Goal: Obtain resource: Download file/media

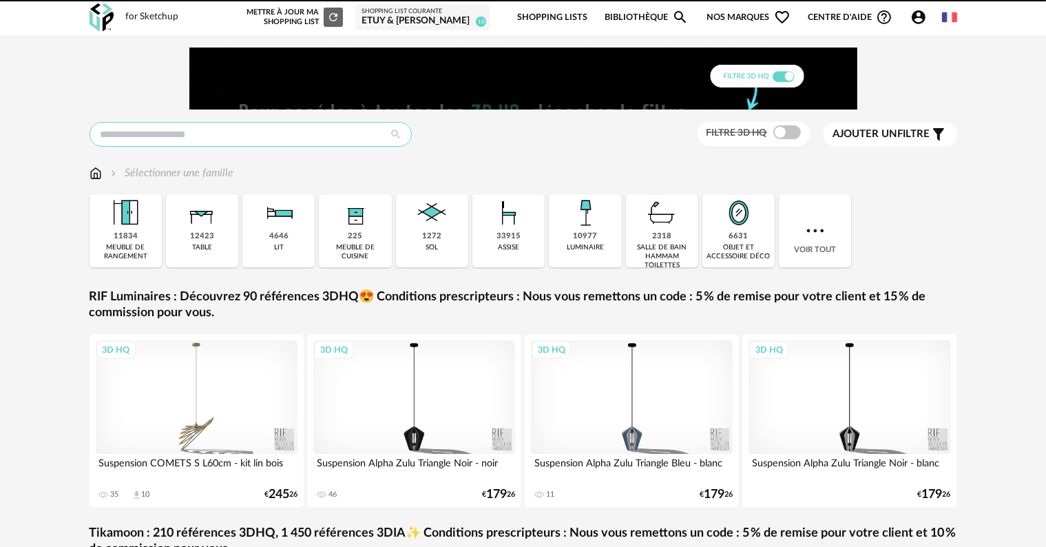
click at [175, 133] on input "text" at bounding box center [251, 134] width 322 height 25
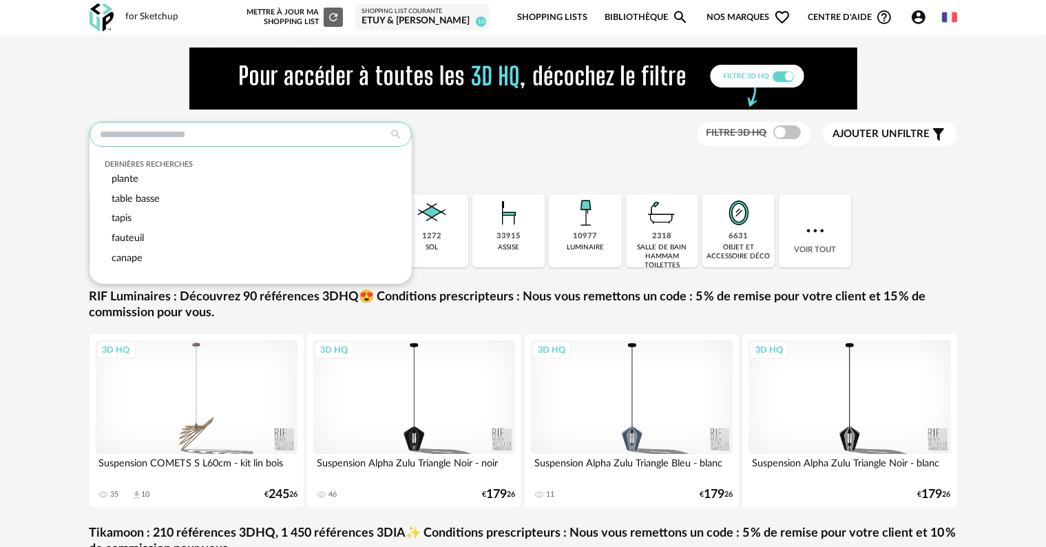
click at [167, 142] on input "text" at bounding box center [251, 134] width 322 height 25
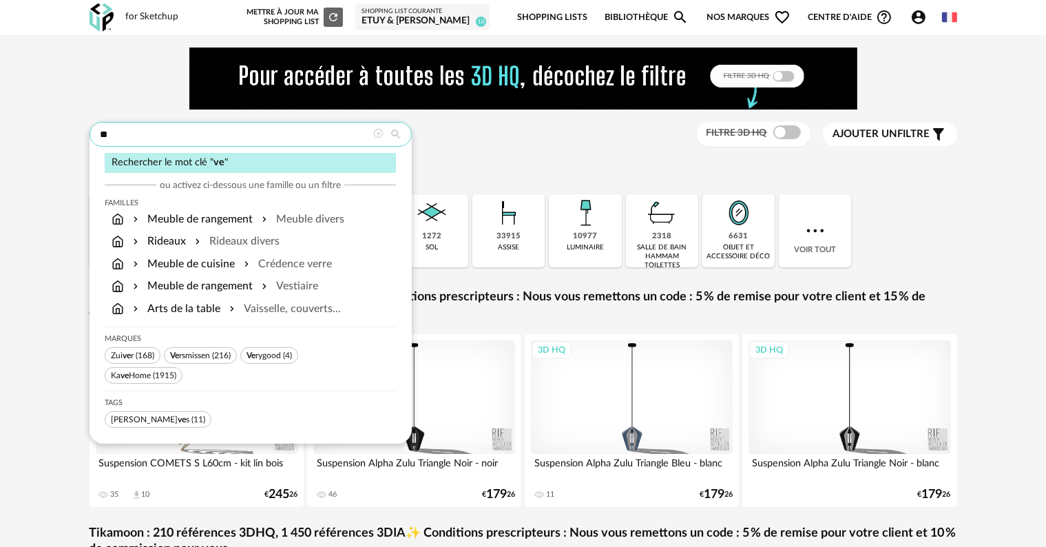
type input "*"
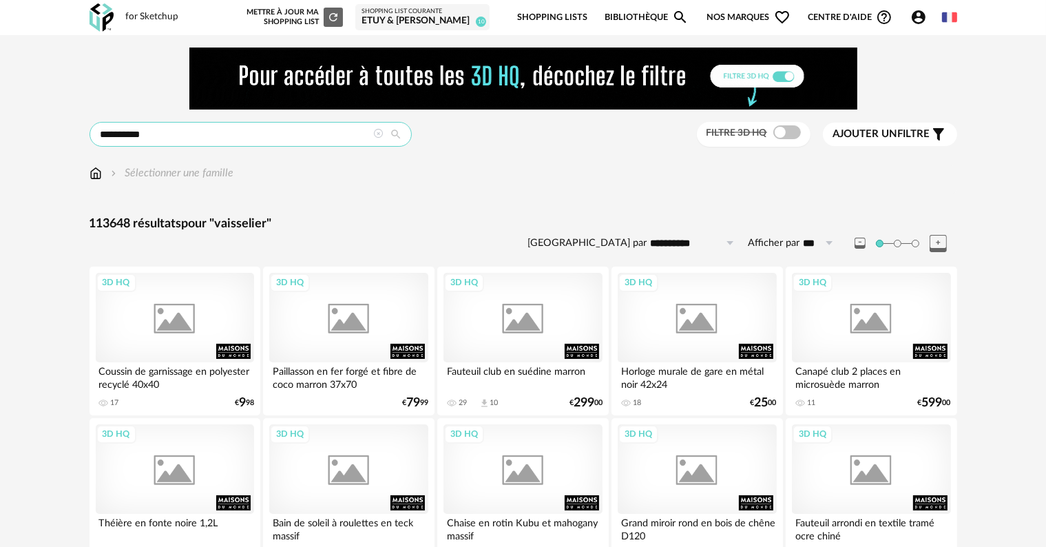
type input "**********"
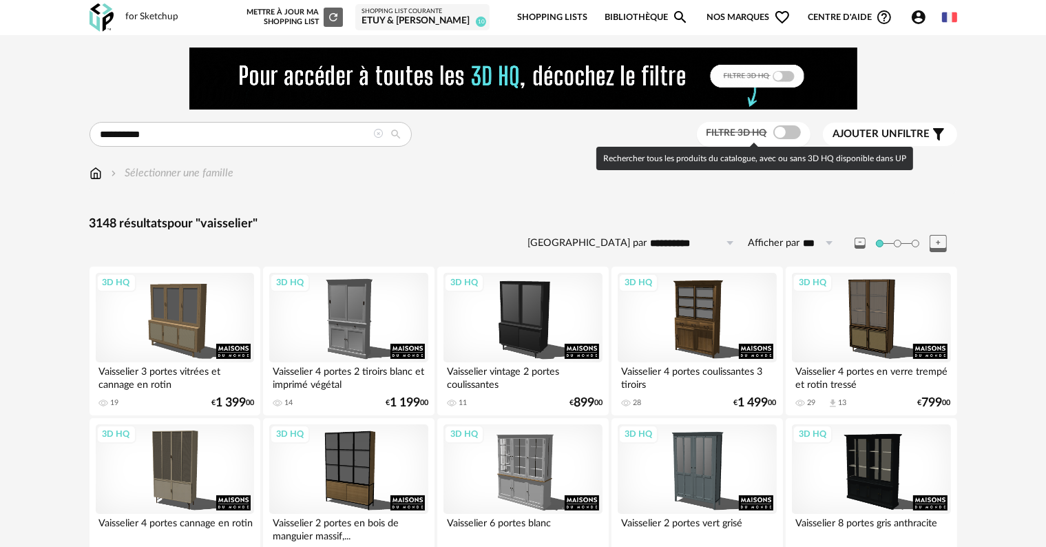
click at [788, 133] on span at bounding box center [787, 132] width 28 height 14
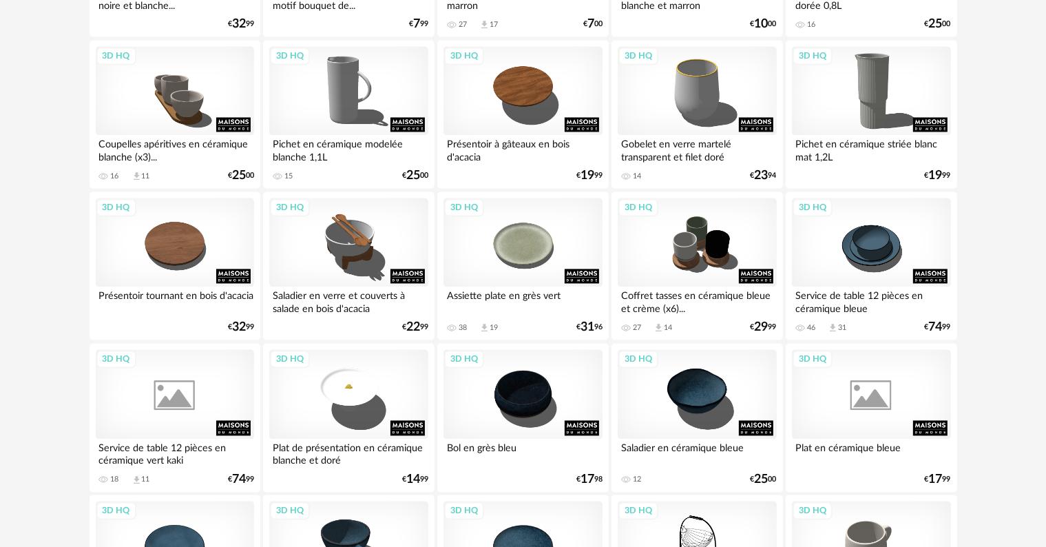
scroll to position [2840, 0]
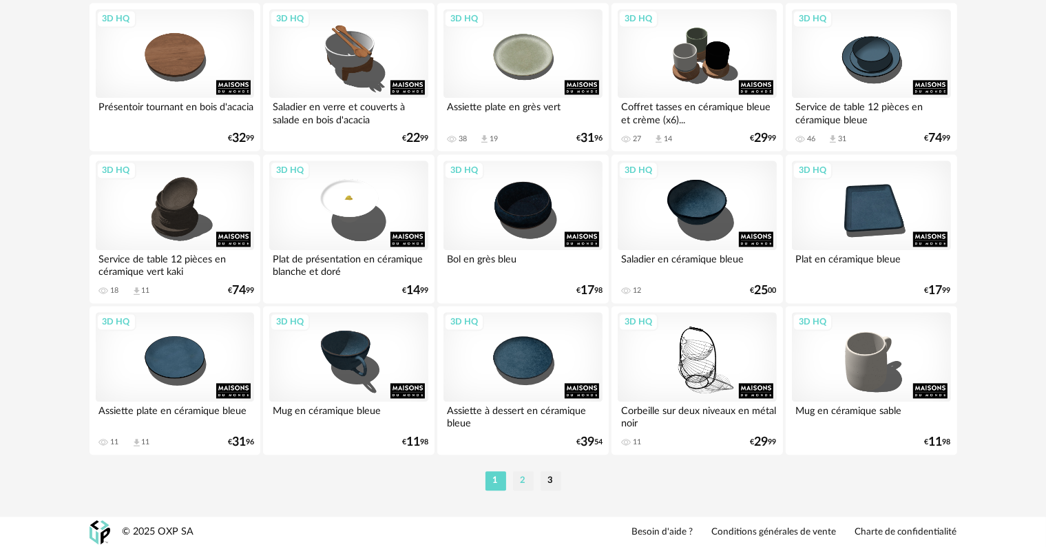
click at [523, 482] on li "2" at bounding box center [523, 480] width 21 height 19
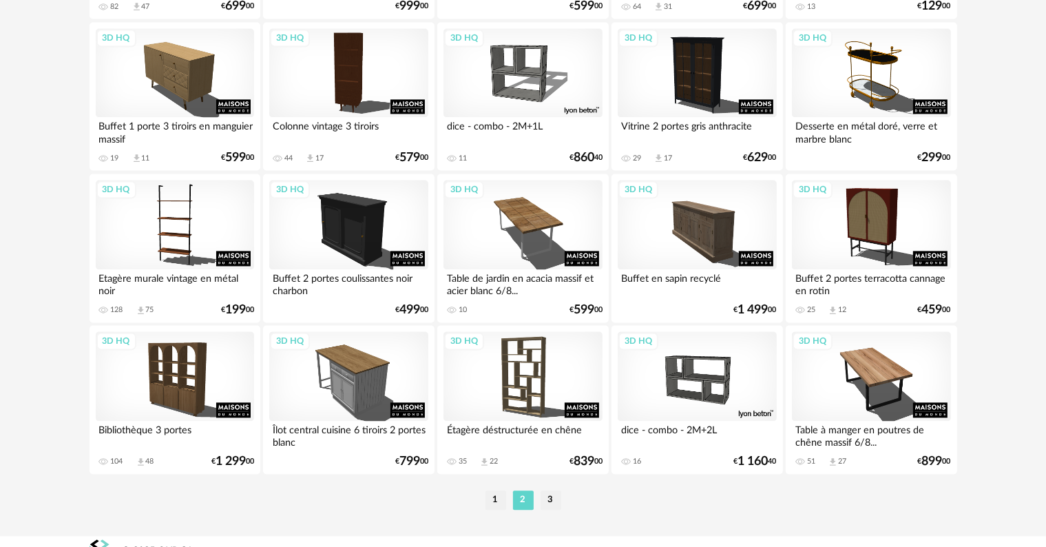
scroll to position [2840, 0]
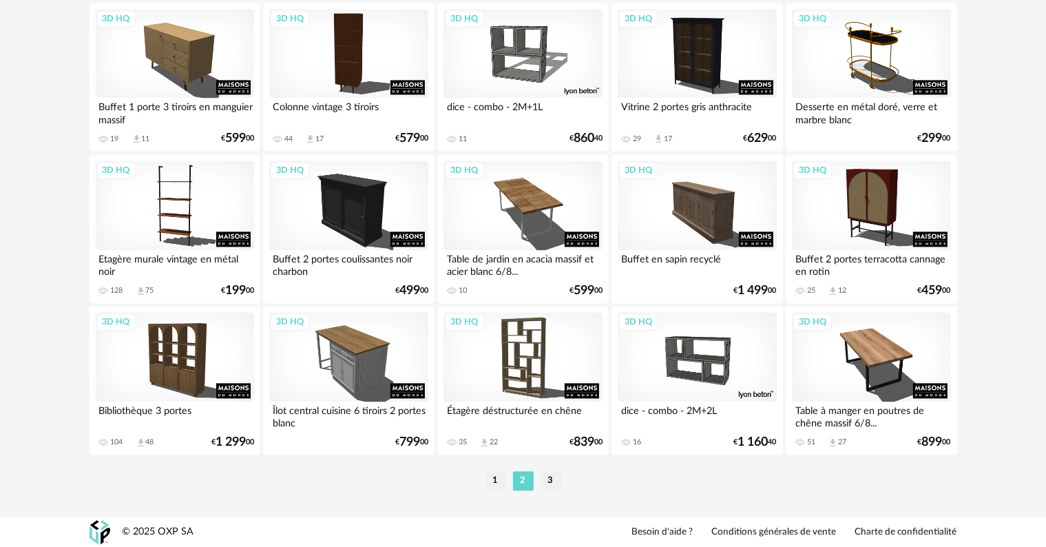
click at [554, 477] on li "3" at bounding box center [551, 480] width 21 height 19
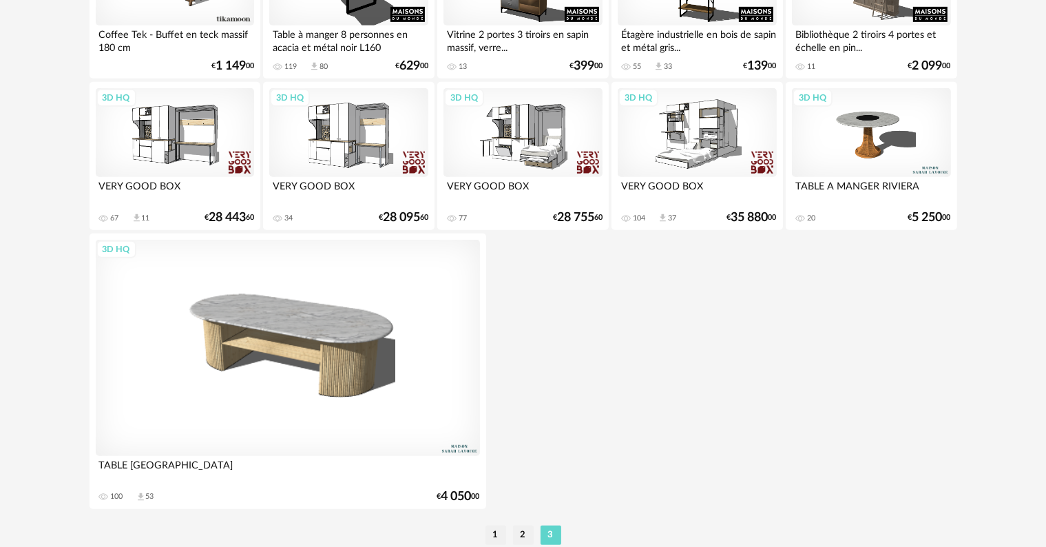
scroll to position [846, 0]
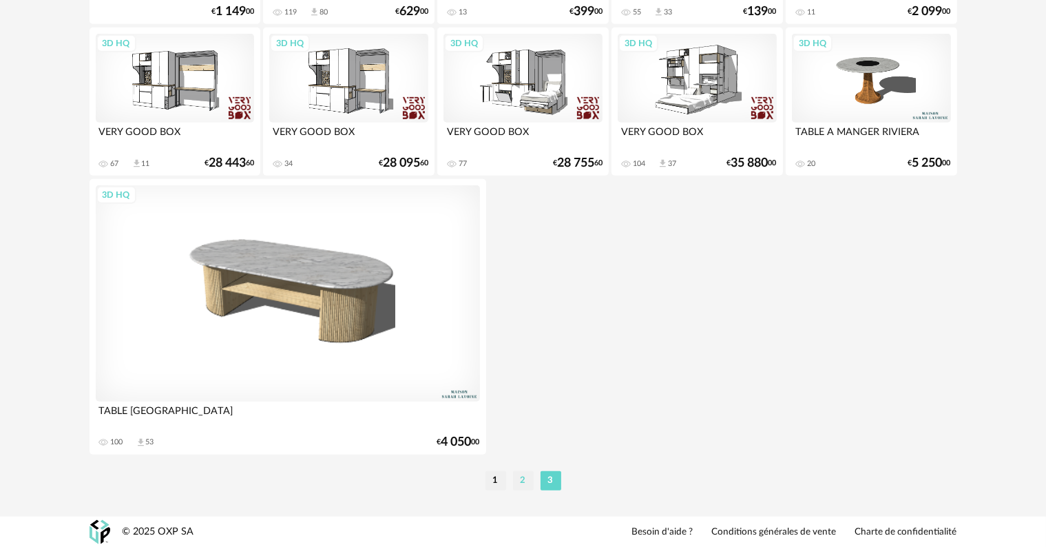
click at [523, 481] on li "2" at bounding box center [523, 480] width 21 height 19
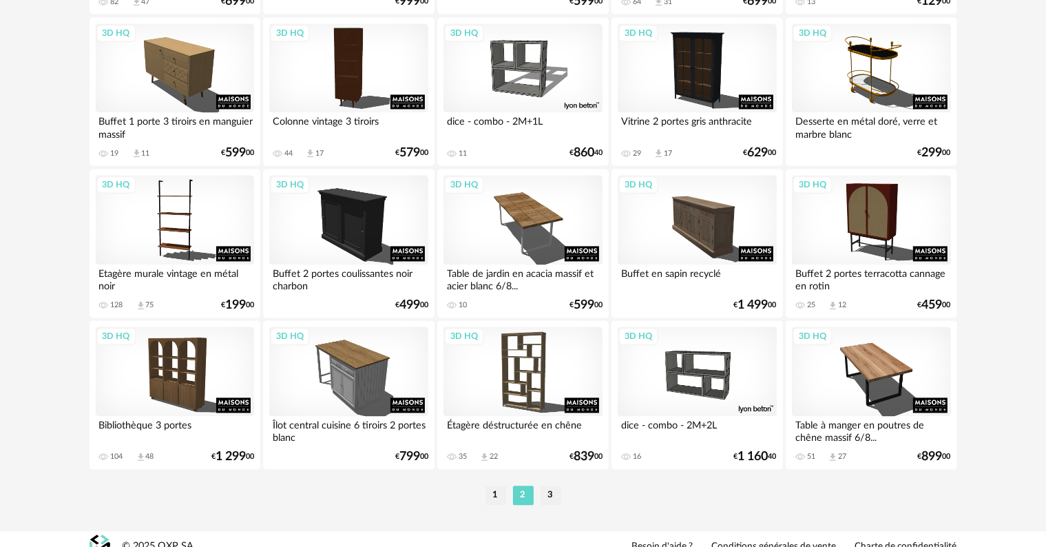
scroll to position [2840, 0]
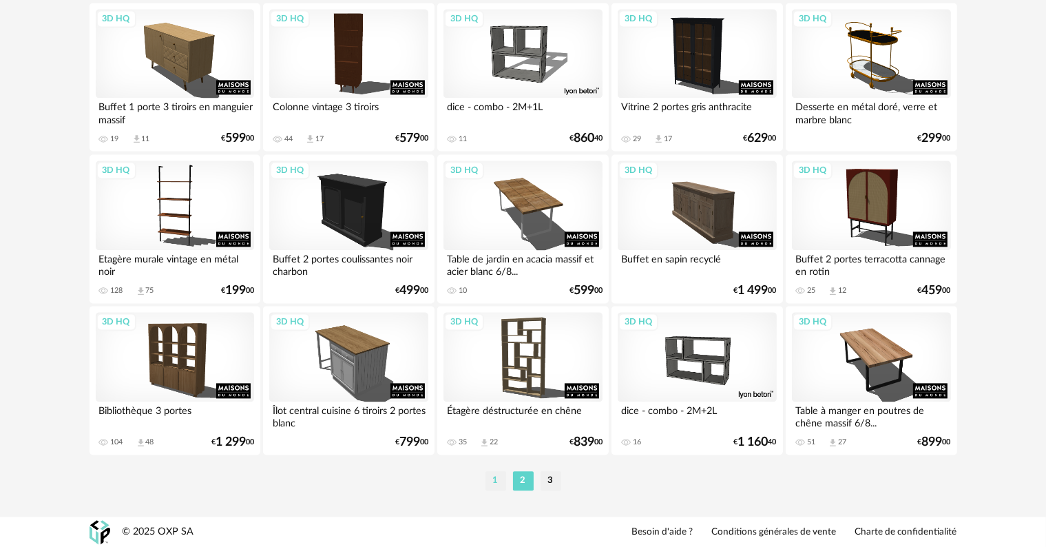
click at [490, 477] on li "1" at bounding box center [495, 480] width 21 height 19
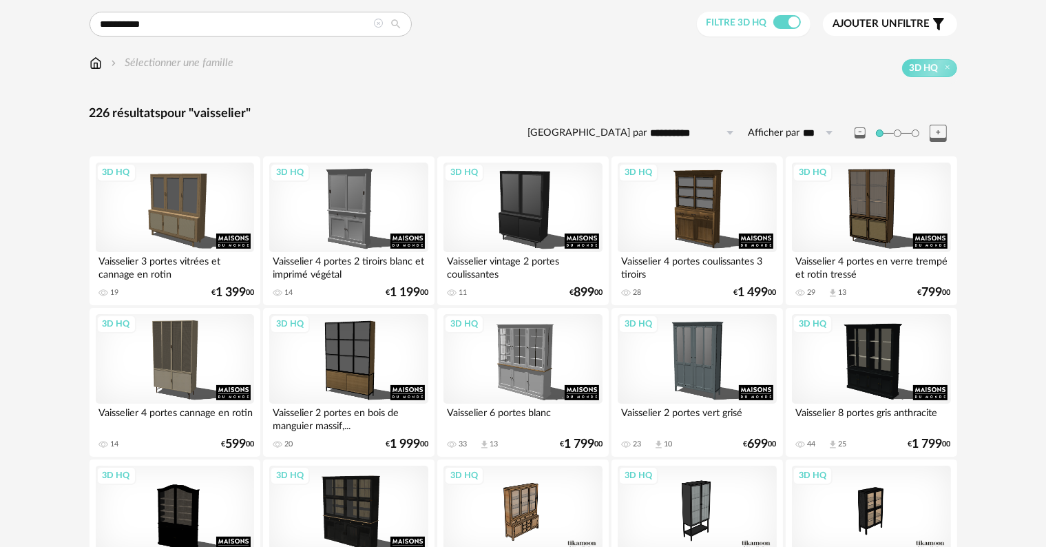
scroll to position [92, 0]
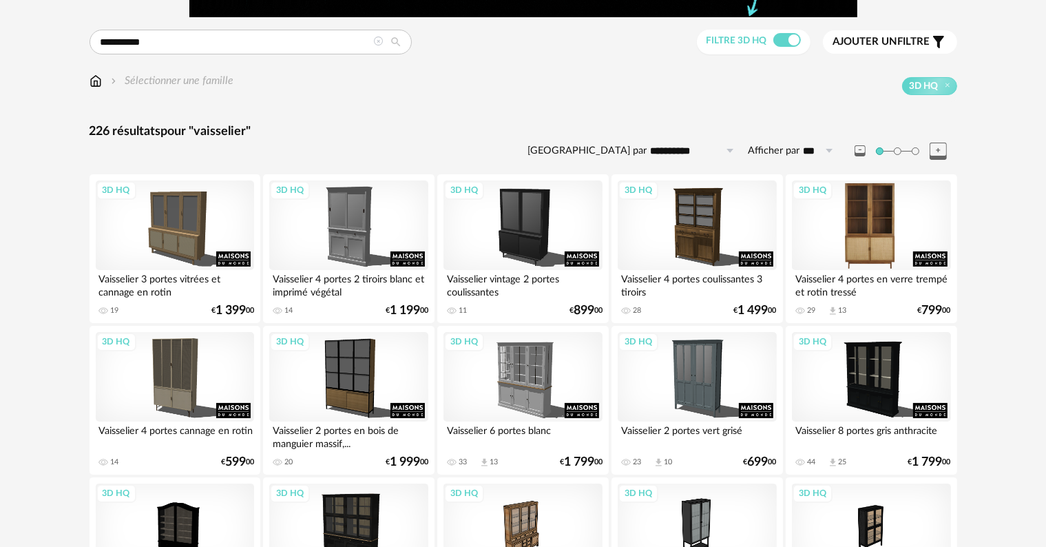
click at [872, 218] on div "3D HQ" at bounding box center [871, 225] width 158 height 90
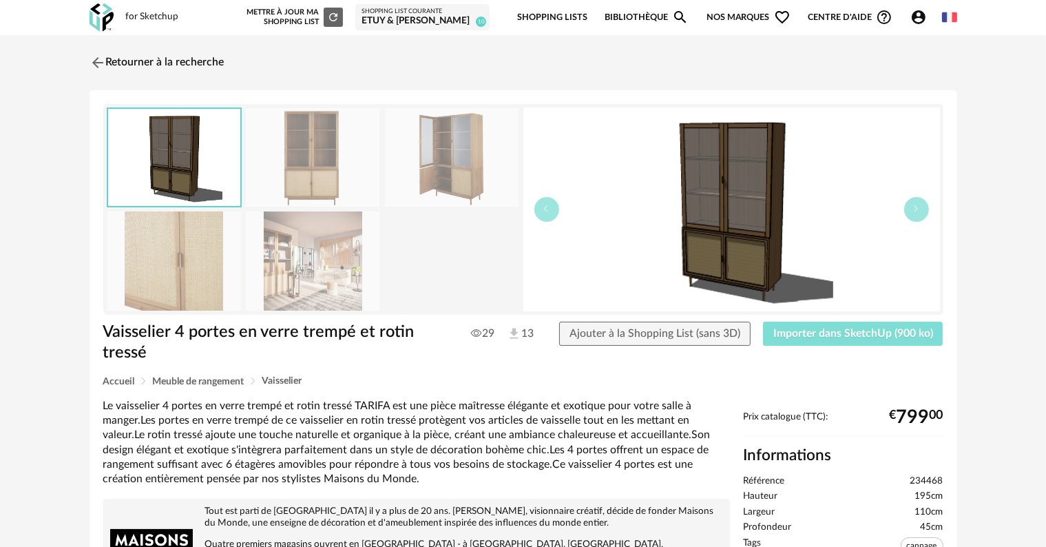
click at [884, 335] on span "Importer dans SketchUp (900 ko)" at bounding box center [853, 333] width 160 height 11
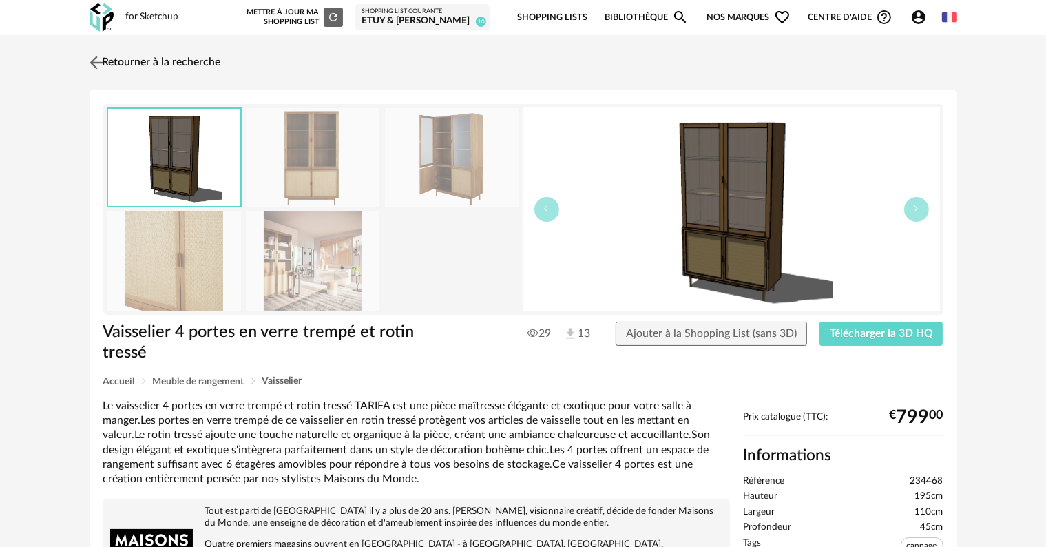
click at [132, 60] on link "Retourner à la recherche" at bounding box center [153, 63] width 135 height 30
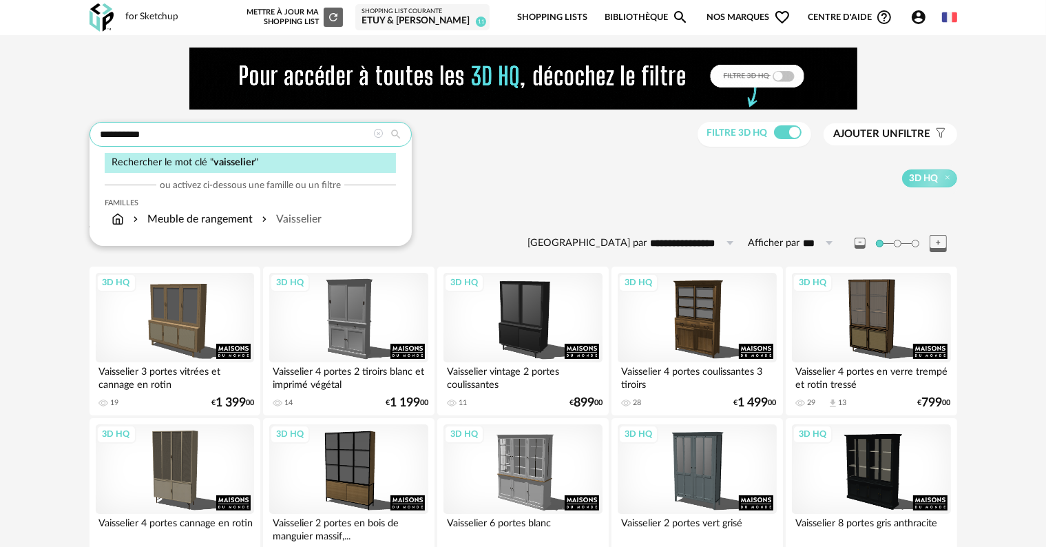
drag, startPoint x: 211, startPoint y: 132, endPoint x: 0, endPoint y: 160, distance: 213.3
type input "****"
type input "**********"
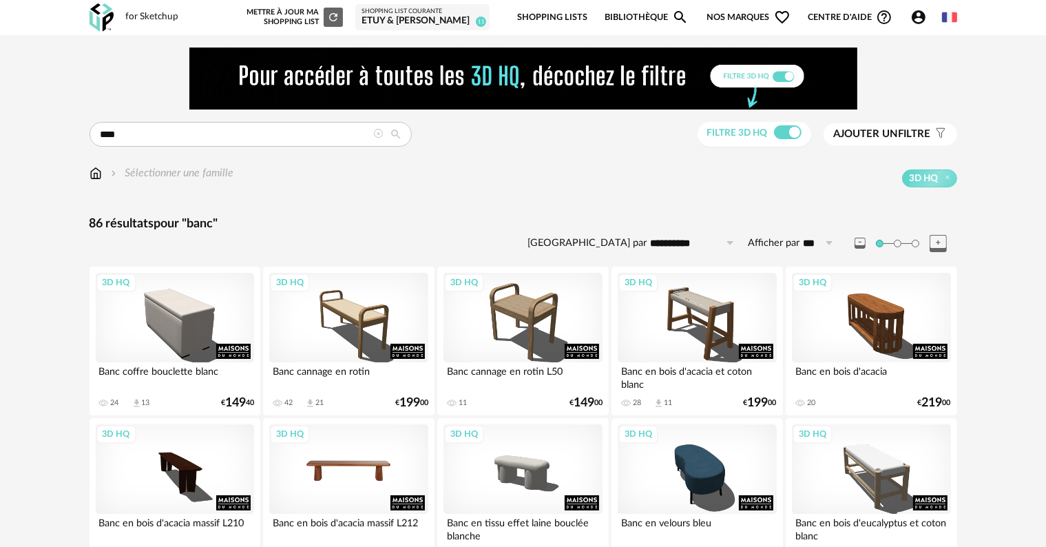
click at [401, 479] on div "3D HQ" at bounding box center [348, 469] width 158 height 90
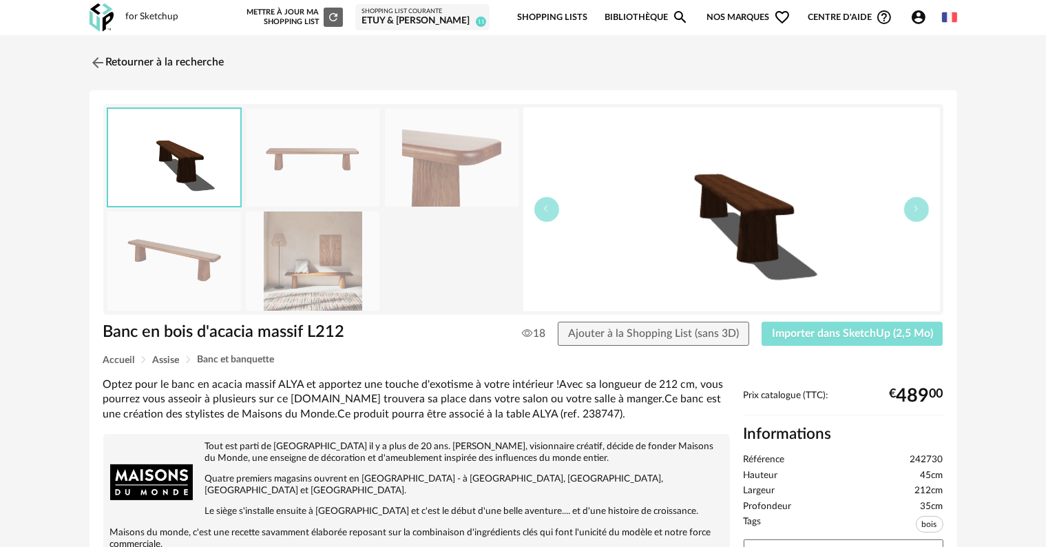
click at [818, 331] on span "Importer dans SketchUp (2,5 Mo)" at bounding box center [852, 333] width 161 height 11
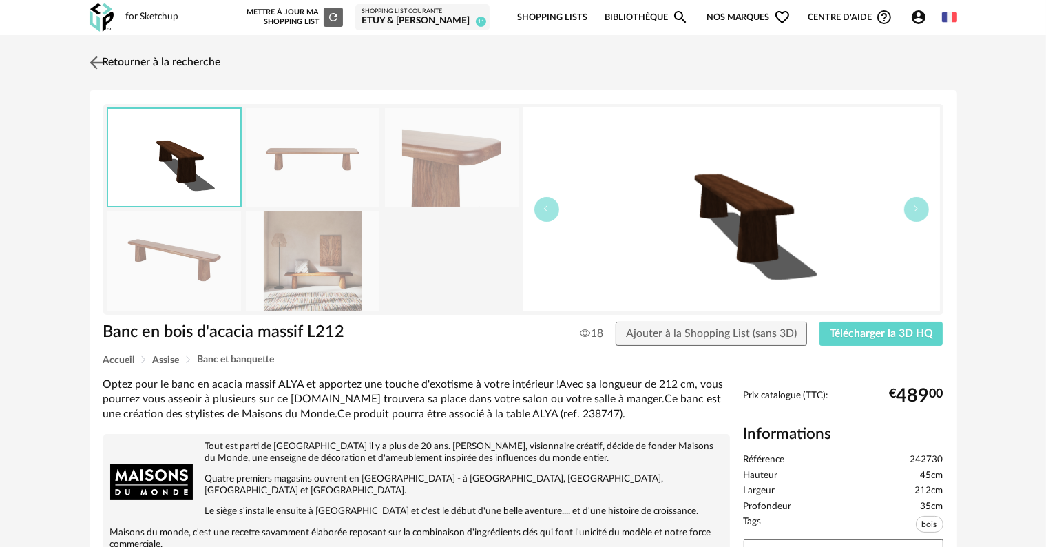
click at [169, 65] on link "Retourner à la recherche" at bounding box center [153, 63] width 135 height 30
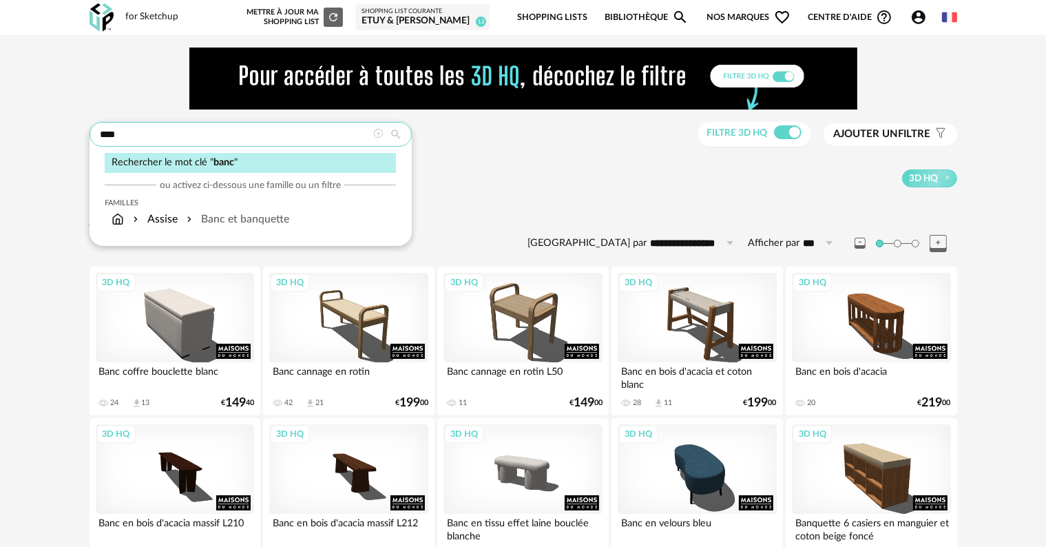
drag, startPoint x: 248, startPoint y: 132, endPoint x: 0, endPoint y: 132, distance: 247.9
type input "********"
type input "**********"
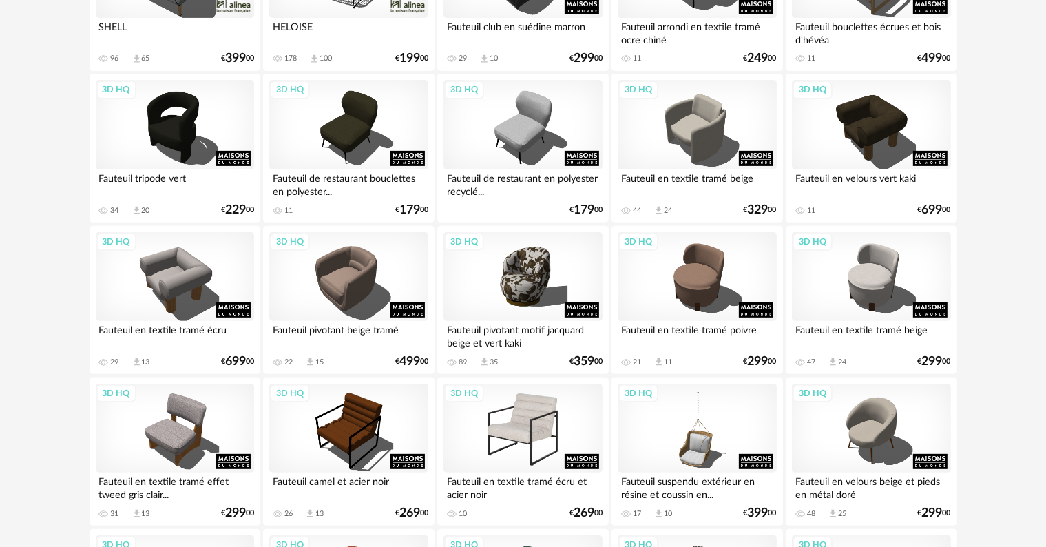
scroll to position [499, 0]
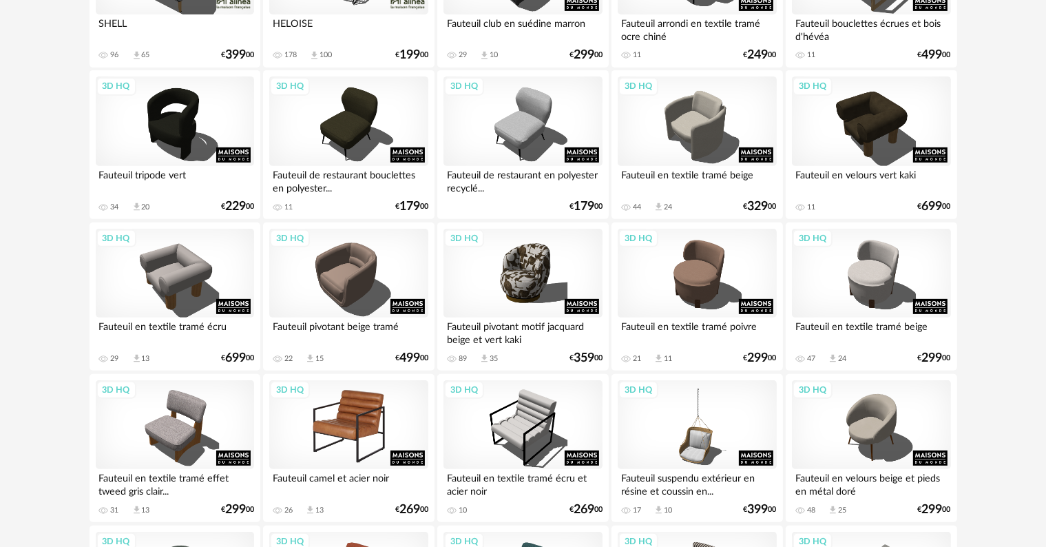
click at [355, 442] on div "3D HQ" at bounding box center [348, 425] width 158 height 90
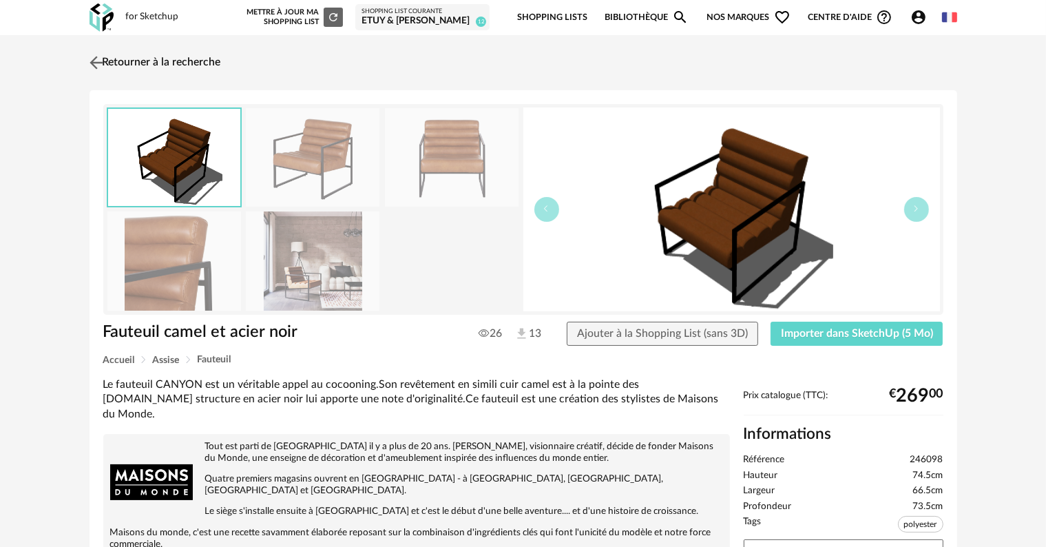
click at [131, 65] on link "Retourner à la recherche" at bounding box center [153, 63] width 135 height 30
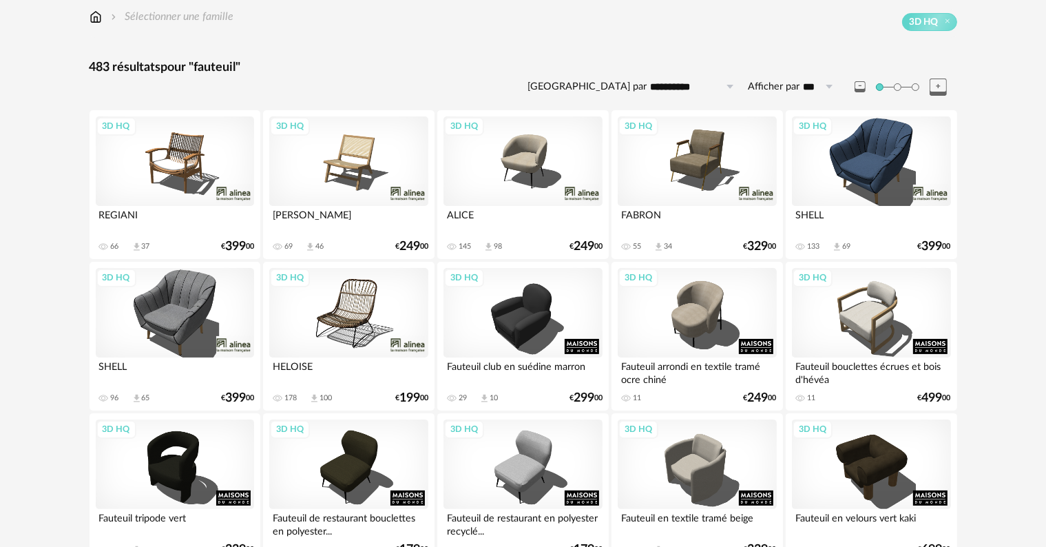
scroll to position [155, 0]
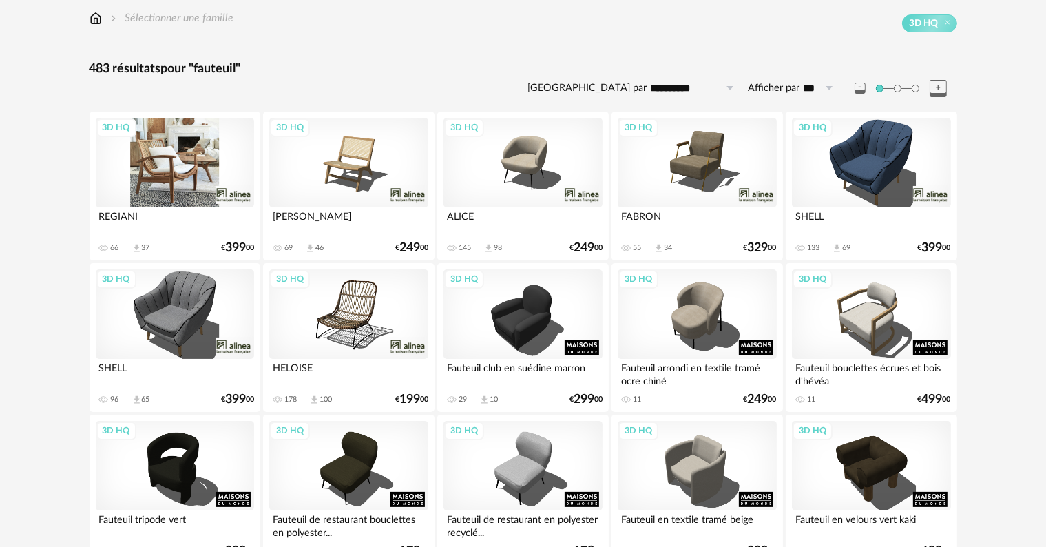
click at [207, 165] on div "3D HQ" at bounding box center [175, 163] width 158 height 90
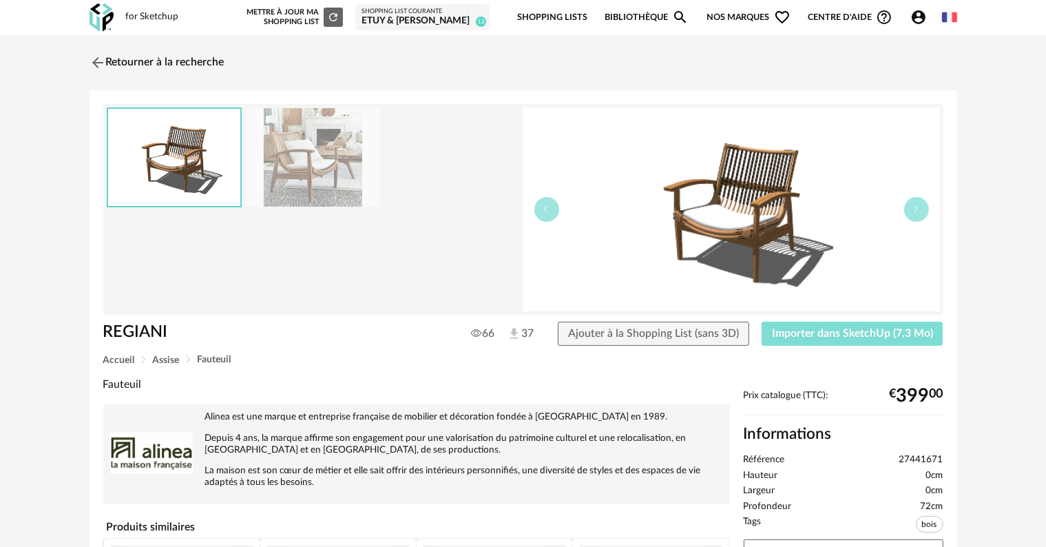
click at [832, 331] on span "Importer dans SketchUp (7,3 Mo)" at bounding box center [852, 333] width 161 height 11
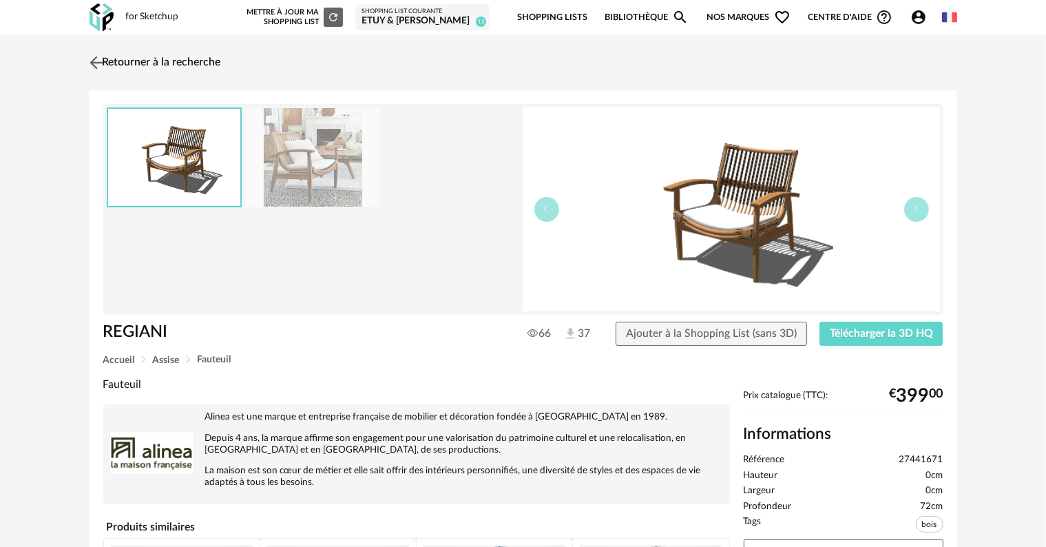
click at [130, 64] on link "Retourner à la recherche" at bounding box center [153, 63] width 135 height 30
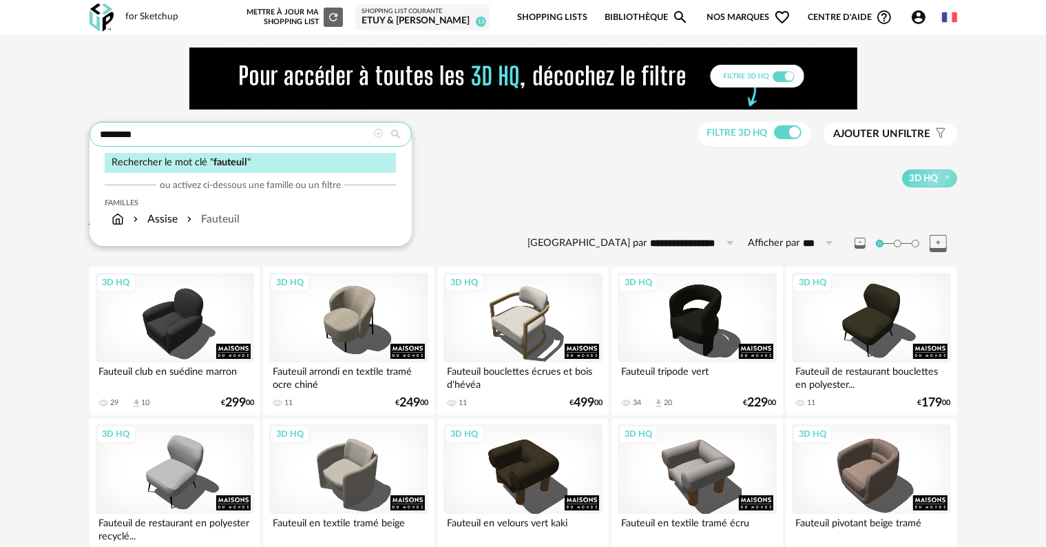
drag, startPoint x: 192, startPoint y: 139, endPoint x: 0, endPoint y: 145, distance: 192.2
type input "****"
type input "**********"
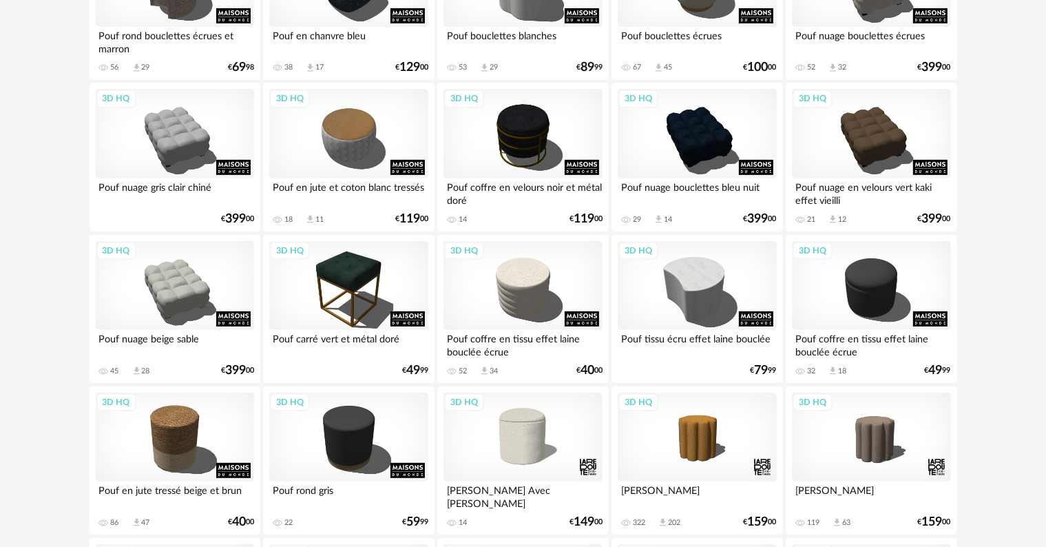
scroll to position [492, 0]
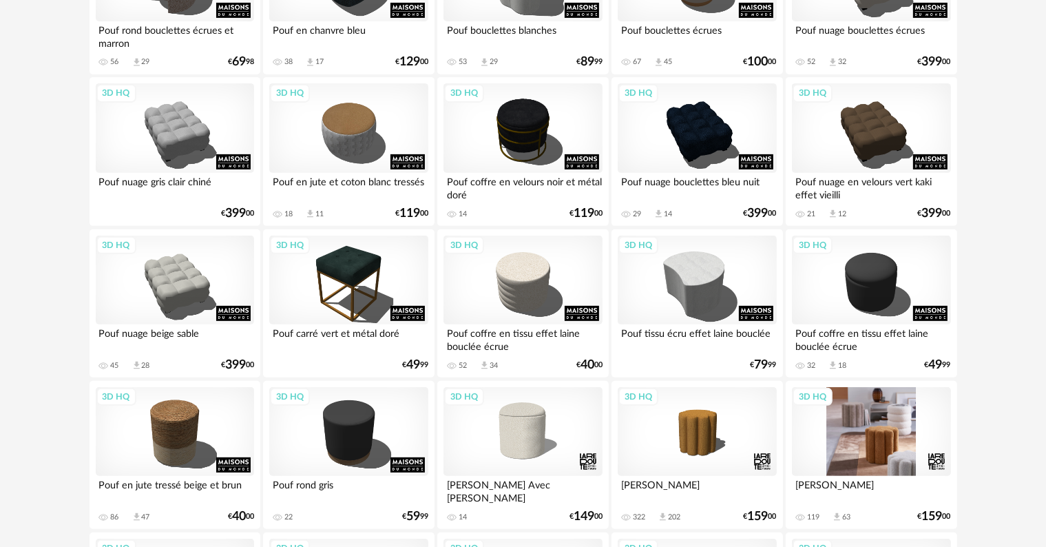
click at [886, 450] on div "3D HQ" at bounding box center [871, 432] width 158 height 90
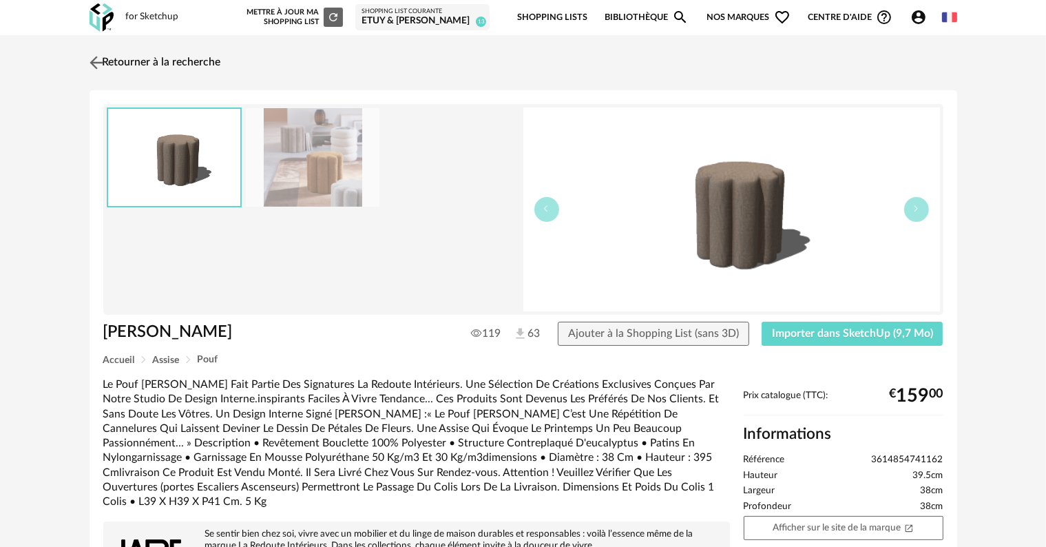
click at [99, 63] on img at bounding box center [96, 62] width 20 height 20
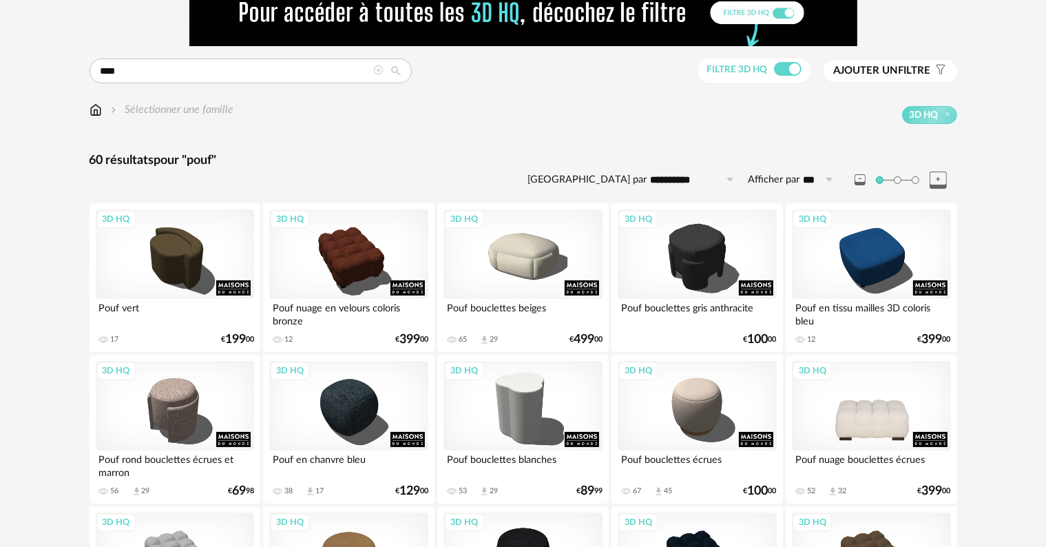
scroll to position [69, 0]
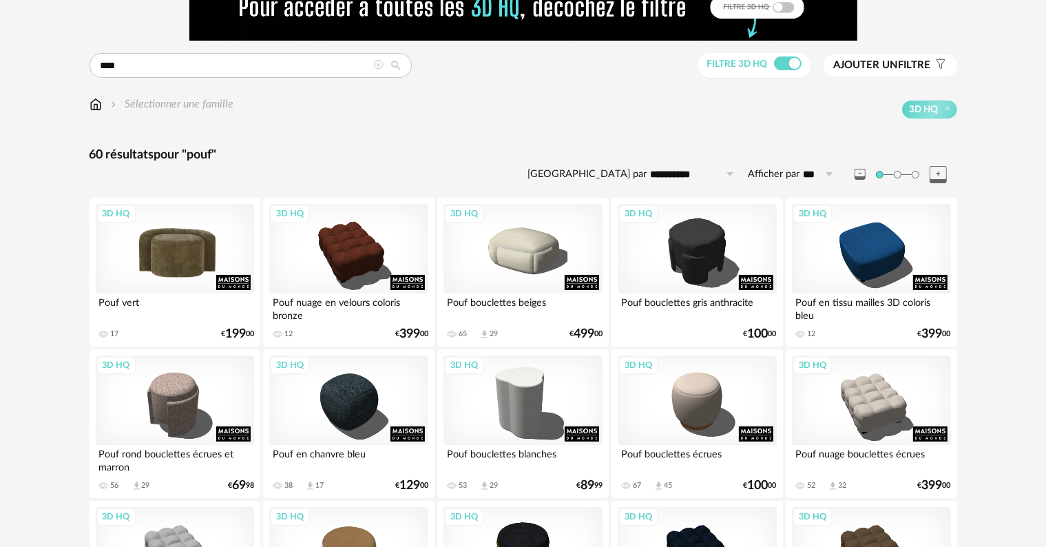
click at [169, 240] on div "3D HQ" at bounding box center [175, 249] width 158 height 90
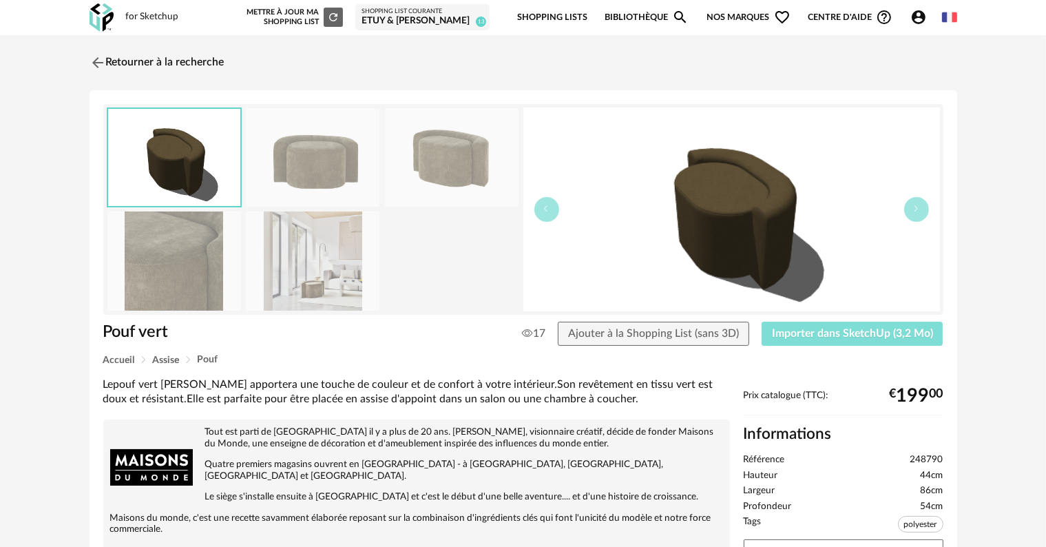
click at [802, 335] on span "Importer dans SketchUp (3,2 Mo)" at bounding box center [852, 333] width 161 height 11
